Goal: Transaction & Acquisition: Purchase product/service

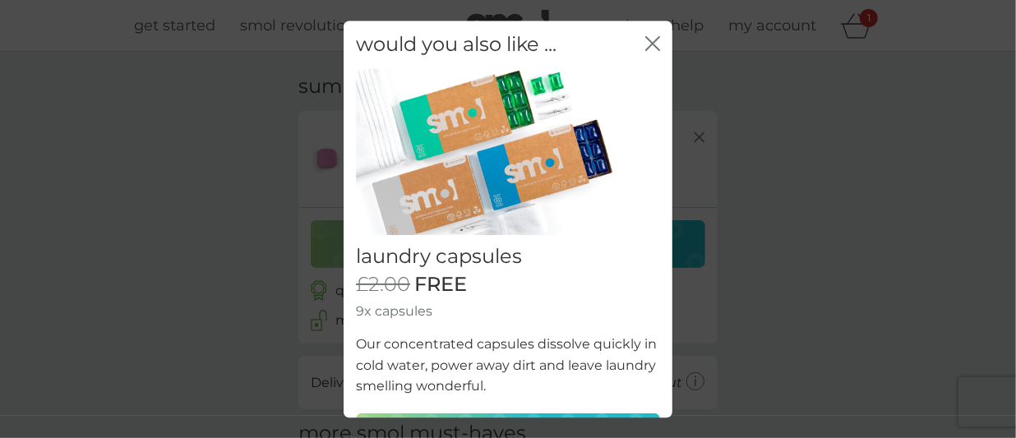
click at [645, 40] on icon "close" at bounding box center [652, 43] width 15 height 15
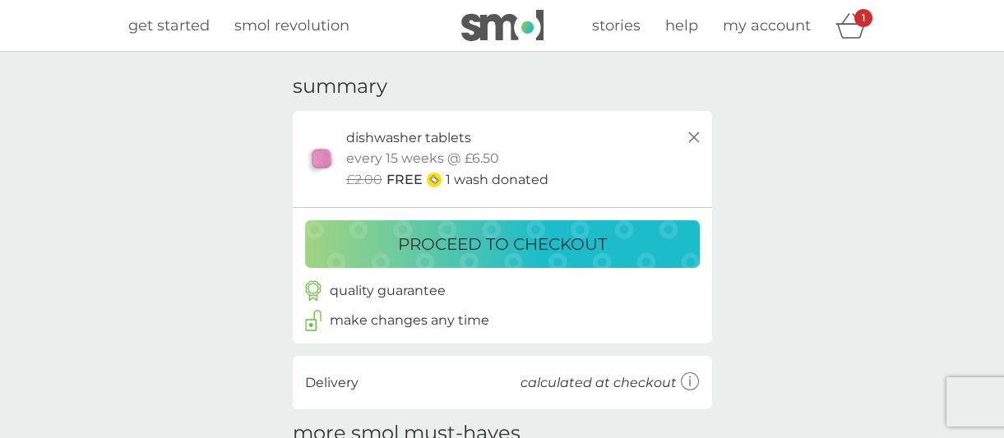
click at [384, 249] on div "proceed to checkout" at bounding box center [502, 244] width 362 height 26
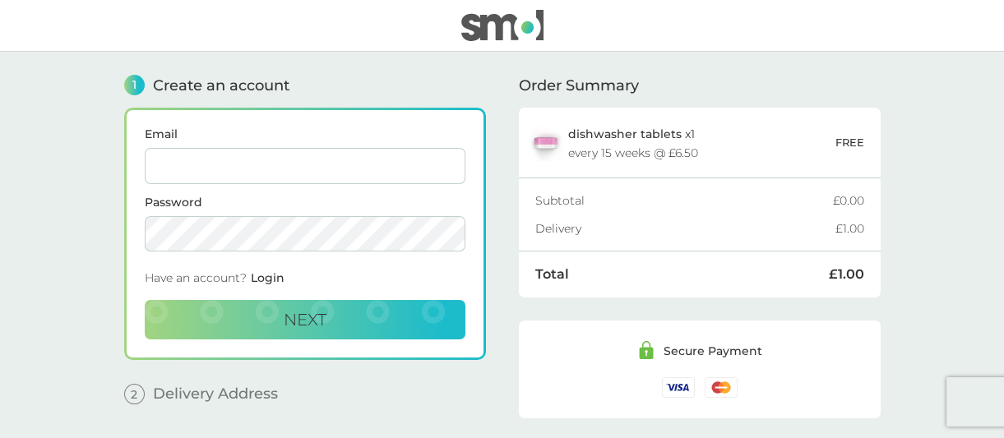
click at [346, 162] on input "Email" at bounding box center [305, 166] width 321 height 36
type input "[EMAIL_ADDRESS][DOMAIN_NAME]"
click at [145, 300] on button "Next" at bounding box center [305, 319] width 321 height 39
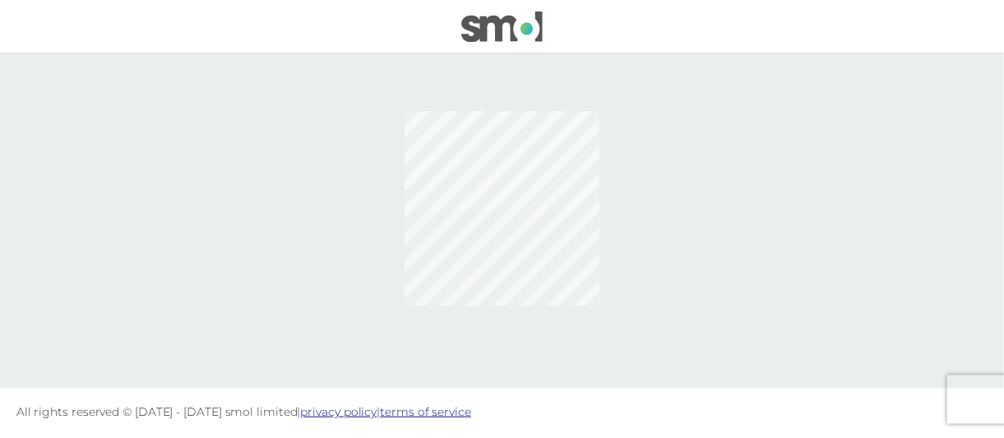
scroll to position [201, 0]
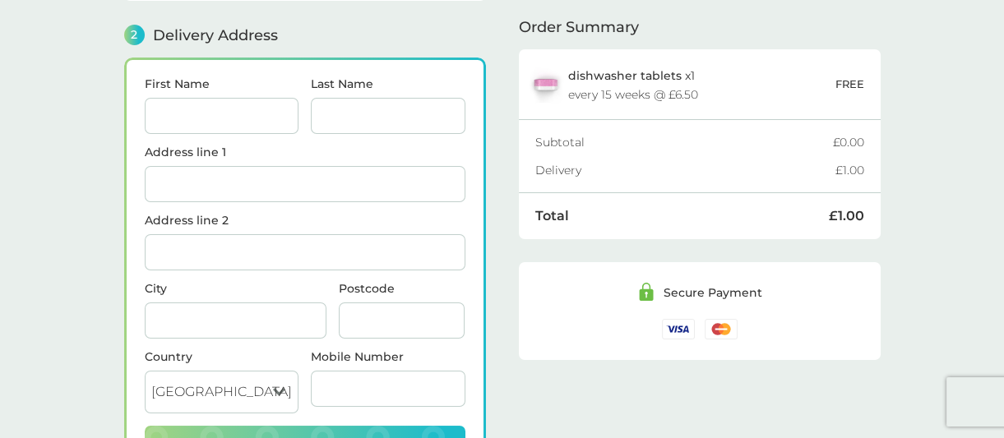
click at [192, 120] on input "First Name" at bounding box center [222, 116] width 155 height 36
type input "Katy"
click at [372, 115] on input "Last Name" at bounding box center [388, 116] width 155 height 36
type input "[PERSON_NAME]"
click at [196, 185] on input "Address line 1" at bounding box center [305, 184] width 321 height 36
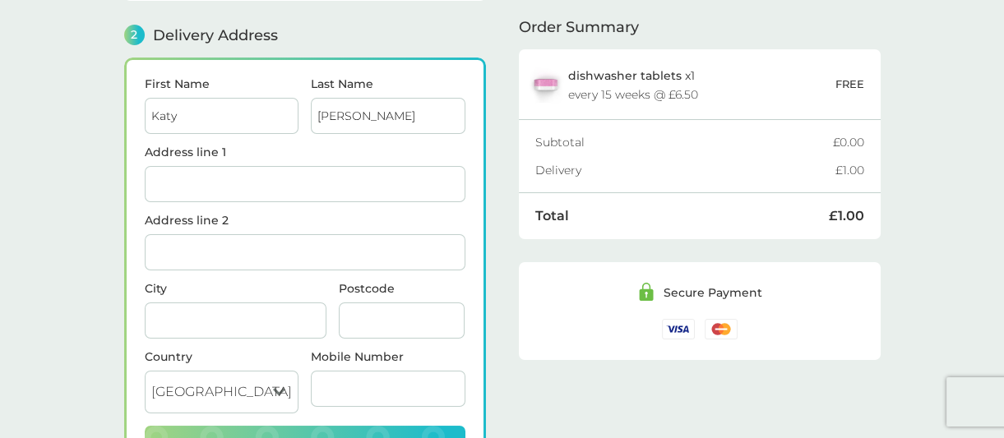
type input "21 [GEOGRAPHIC_DATA]"
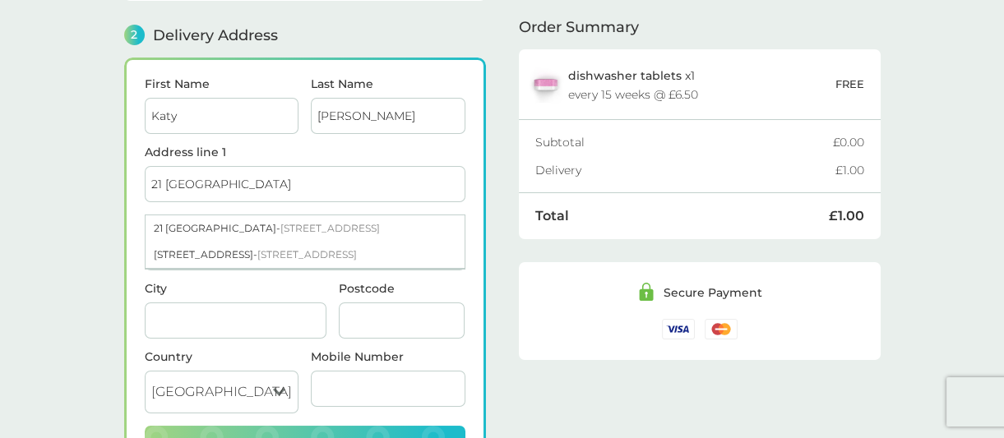
click at [189, 321] on input "City" at bounding box center [236, 320] width 182 height 36
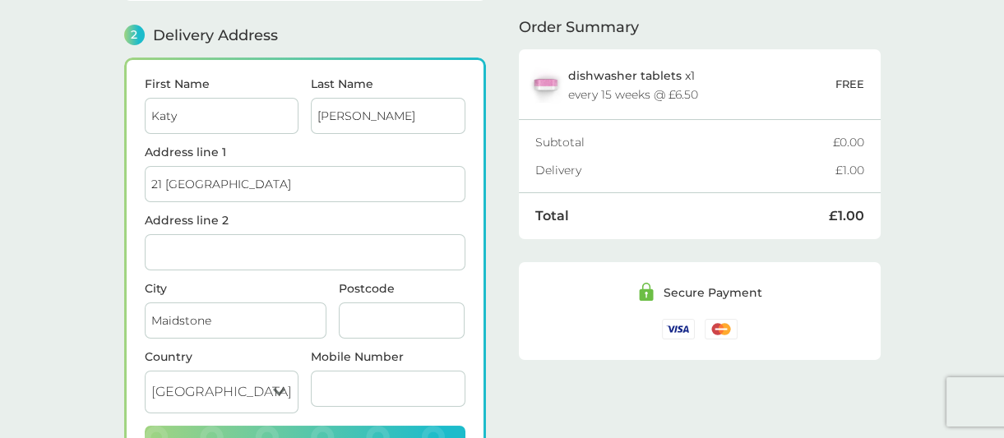
type input "Maidstone"
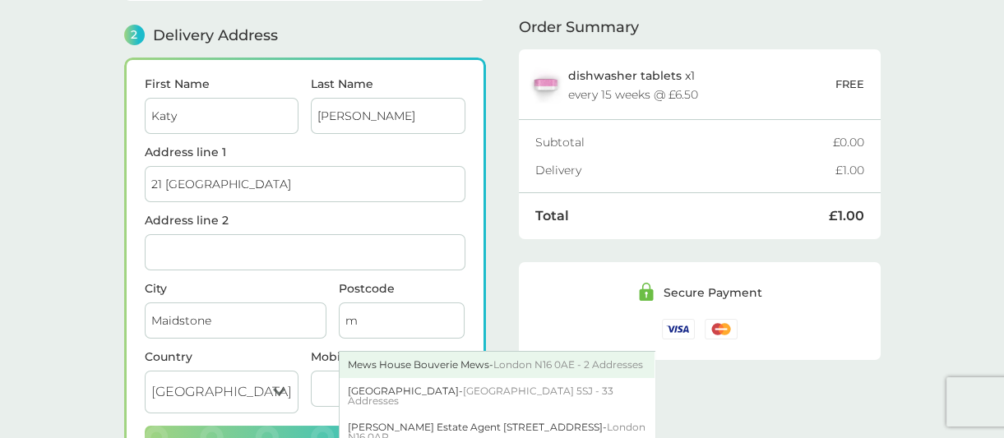
type input "me169jf"
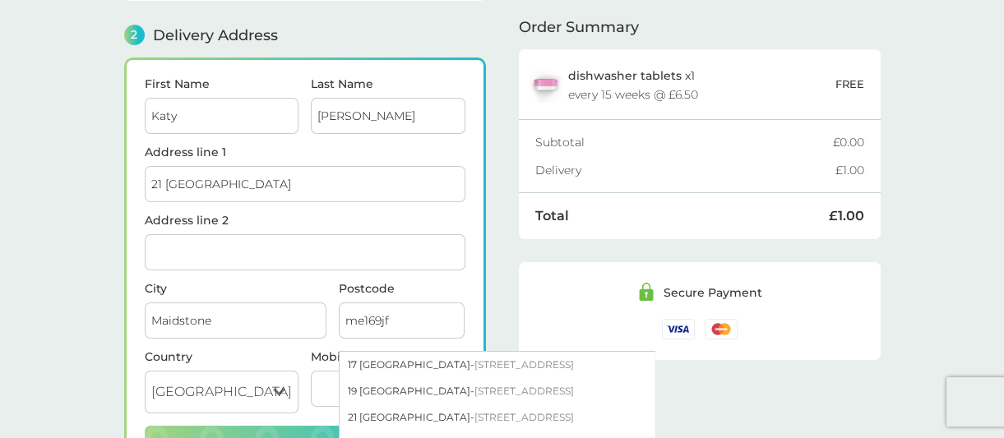
click at [452, 283] on label "Postcode" at bounding box center [402, 289] width 127 height 12
click at [452, 302] on input "me169jf" at bounding box center [402, 320] width 127 height 36
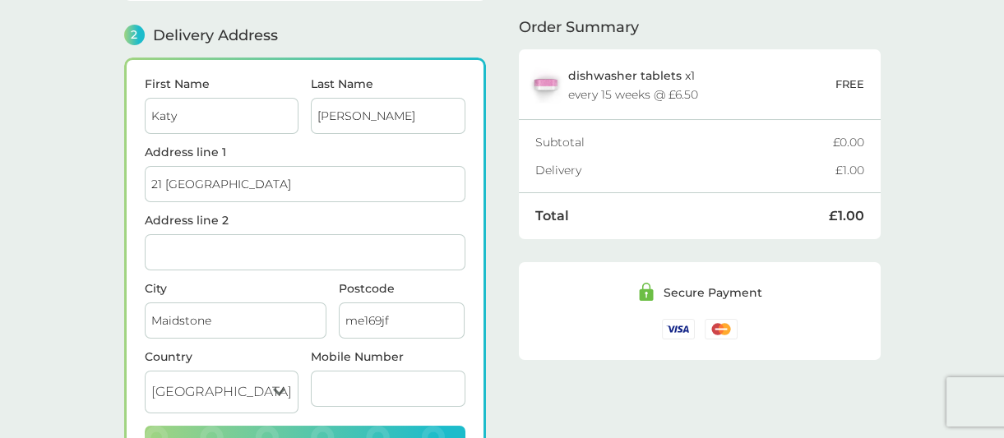
click at [238, 283] on label "City" at bounding box center [236, 289] width 182 height 12
click at [238, 302] on input "Maidstone" at bounding box center [236, 320] width 182 height 36
drag, startPoint x: 337, startPoint y: 378, endPoint x: 385, endPoint y: 369, distance: 49.3
click at [337, 378] on input "Mobile Number" at bounding box center [388, 389] width 155 height 36
type input "07796368720"
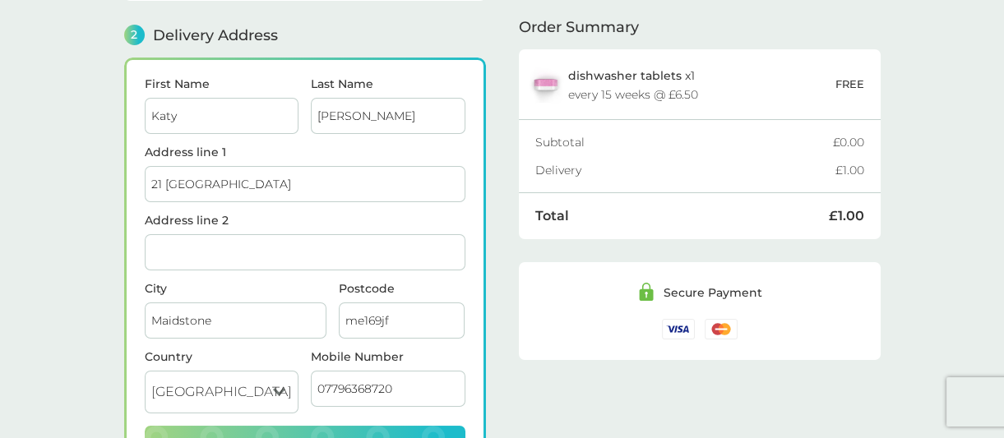
click at [455, 277] on form "First Name Katy Last Name Spencer Address line 1 21 Chervilles Address line 2 C…" at bounding box center [305, 271] width 321 height 386
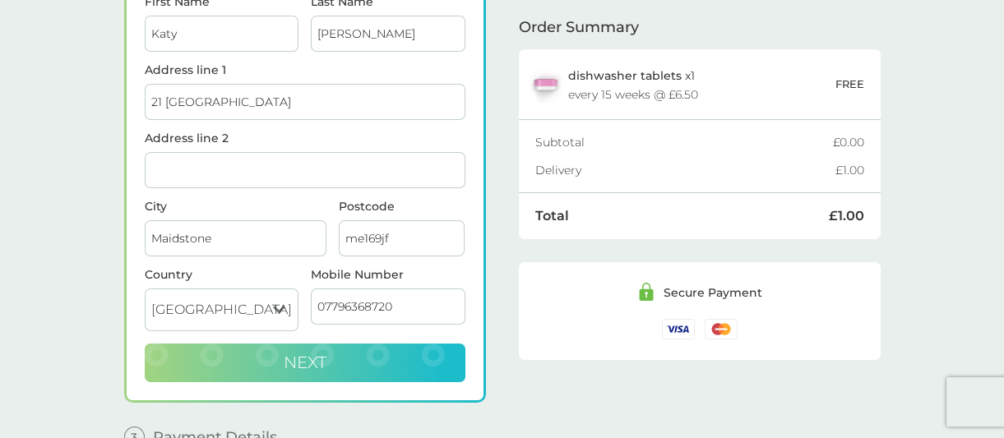
click at [322, 361] on span "Next" at bounding box center [305, 363] width 43 height 20
checkbox input "true"
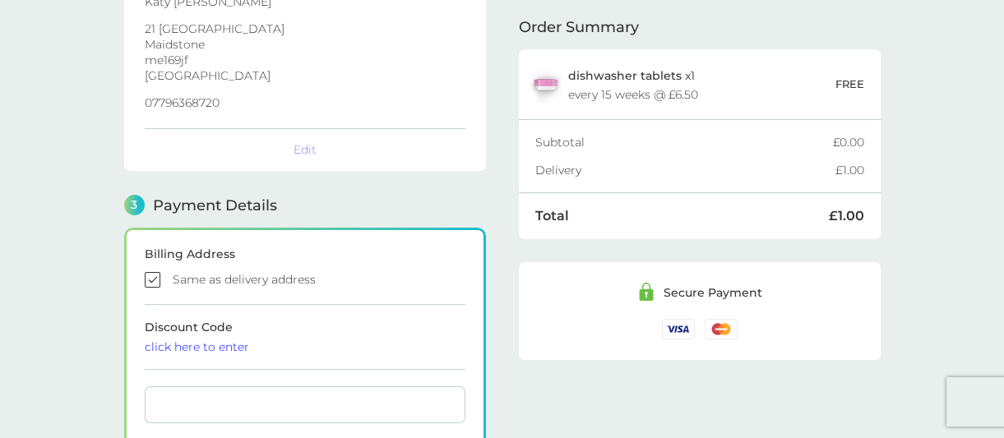
scroll to position [453, 0]
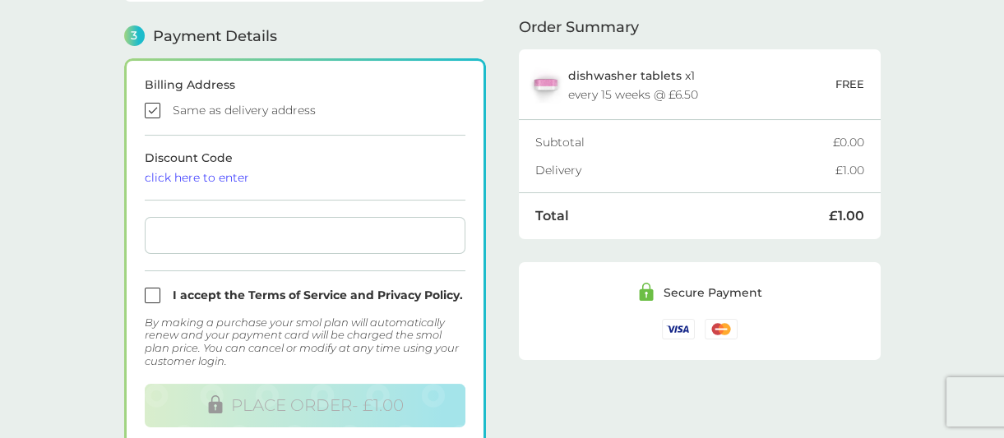
click at [150, 294] on input "checkbox" at bounding box center [305, 296] width 321 height 16
checkbox input "true"
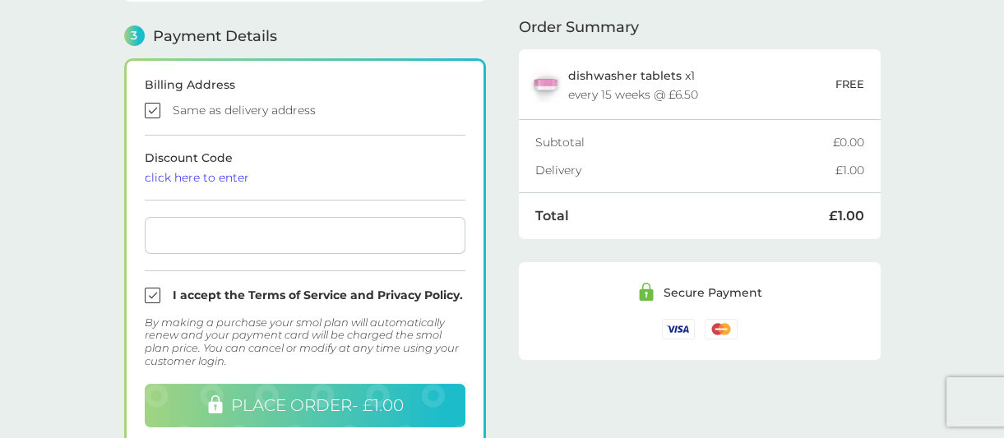
click at [288, 404] on span "PLACE ORDER - £1.00" at bounding box center [317, 405] width 173 height 20
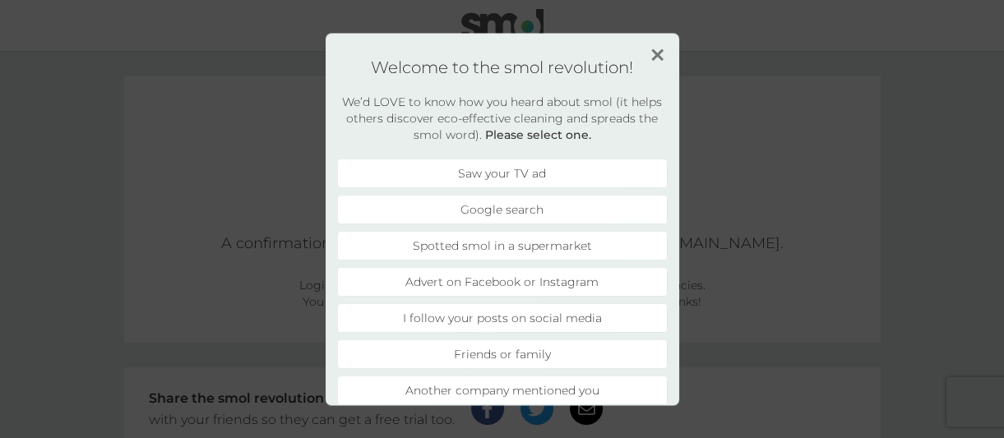
scroll to position [60, 0]
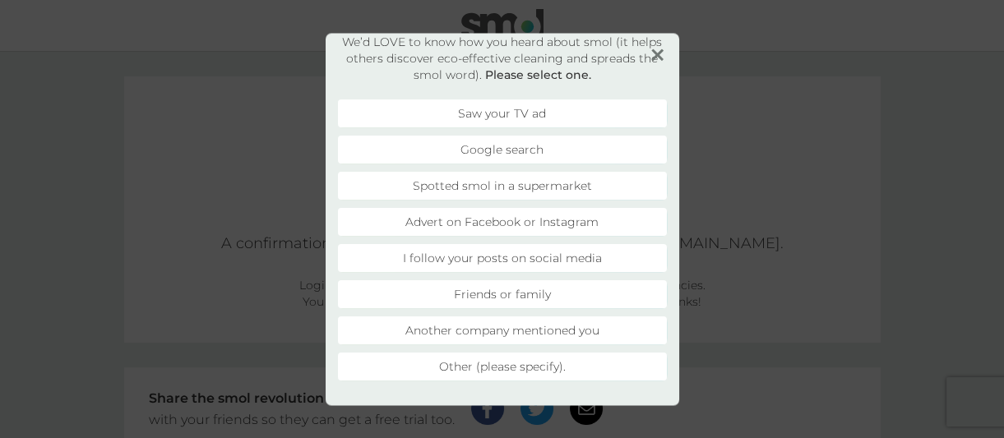
click at [475, 334] on li "Another company mentioned you" at bounding box center [502, 330] width 329 height 28
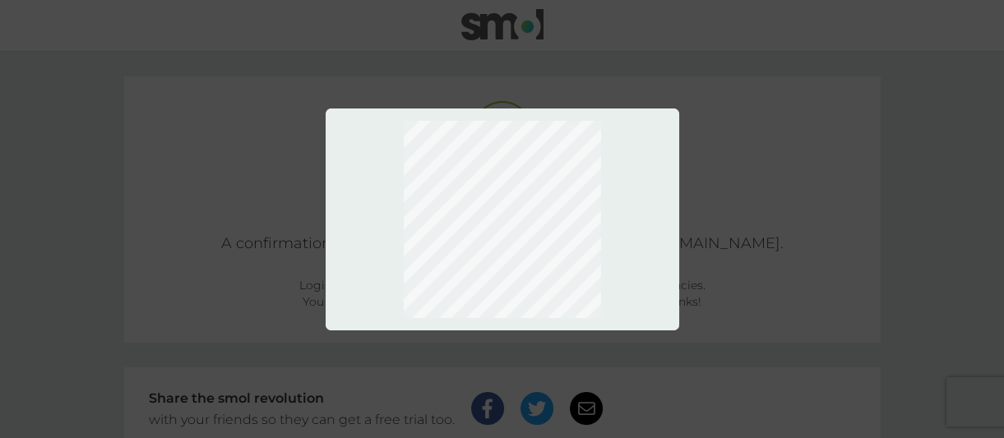
scroll to position [0, 0]
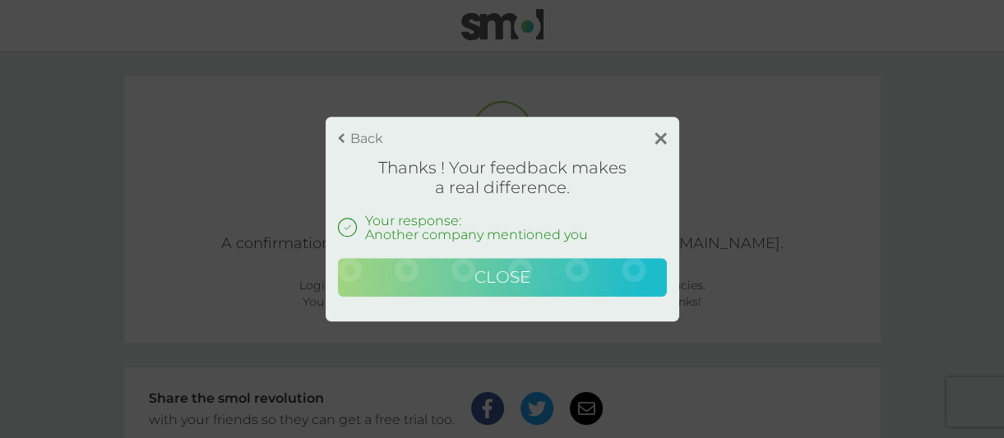
click at [501, 282] on span "Close" at bounding box center [502, 277] width 56 height 20
